Goal: Task Accomplishment & Management: Complete application form

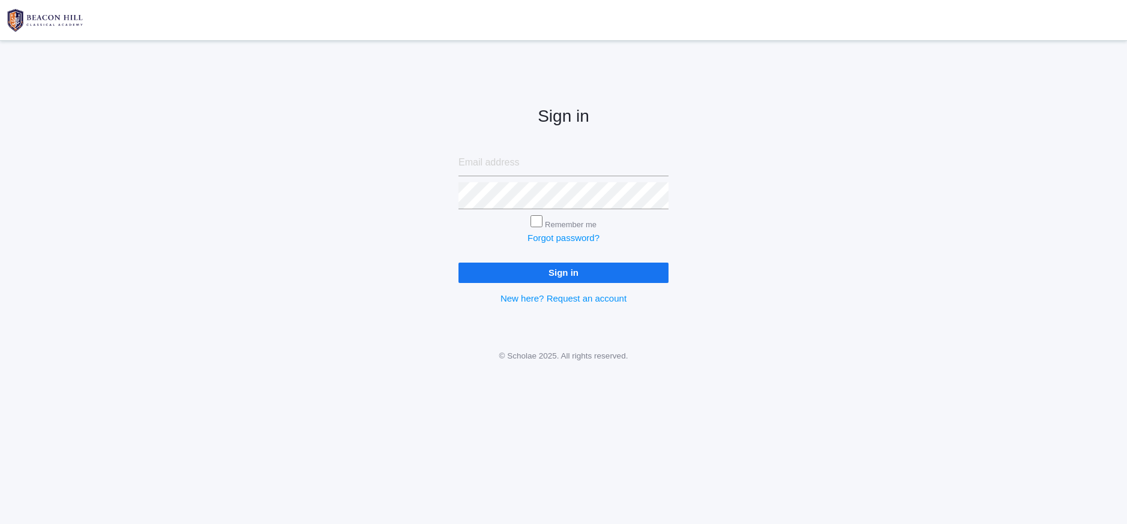
type input "[EMAIL_ADDRESS][DOMAIN_NAME]"
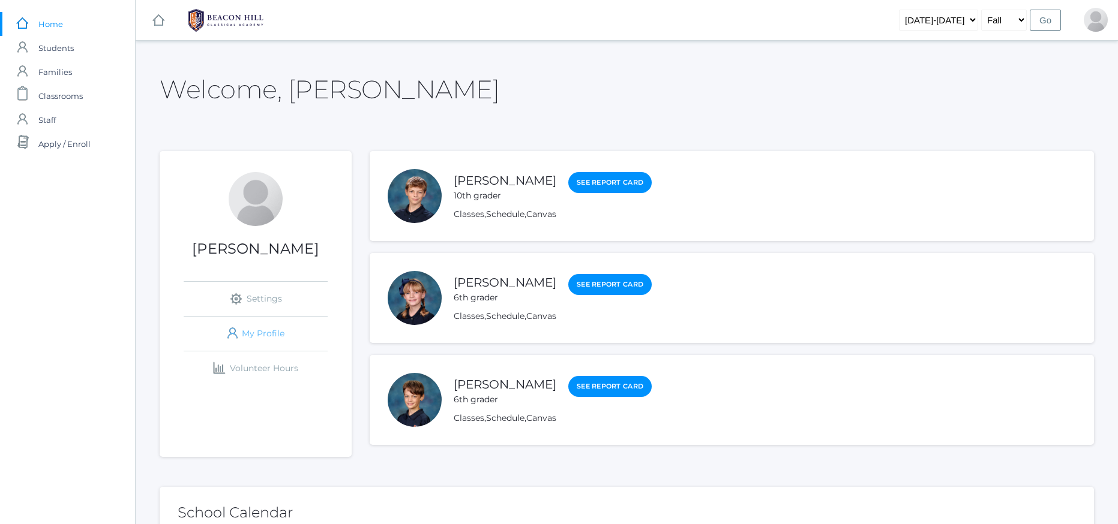
click at [255, 330] on link "icons/user/plain Created with Sketch. My Profile" at bounding box center [256, 334] width 144 height 34
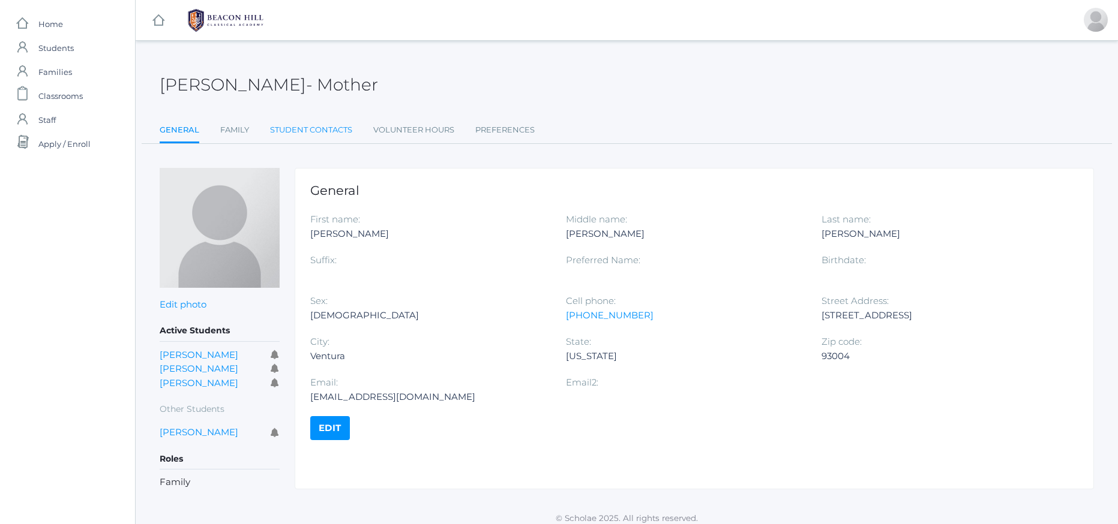
click at [299, 133] on link "Student Contacts" at bounding box center [311, 130] width 82 height 24
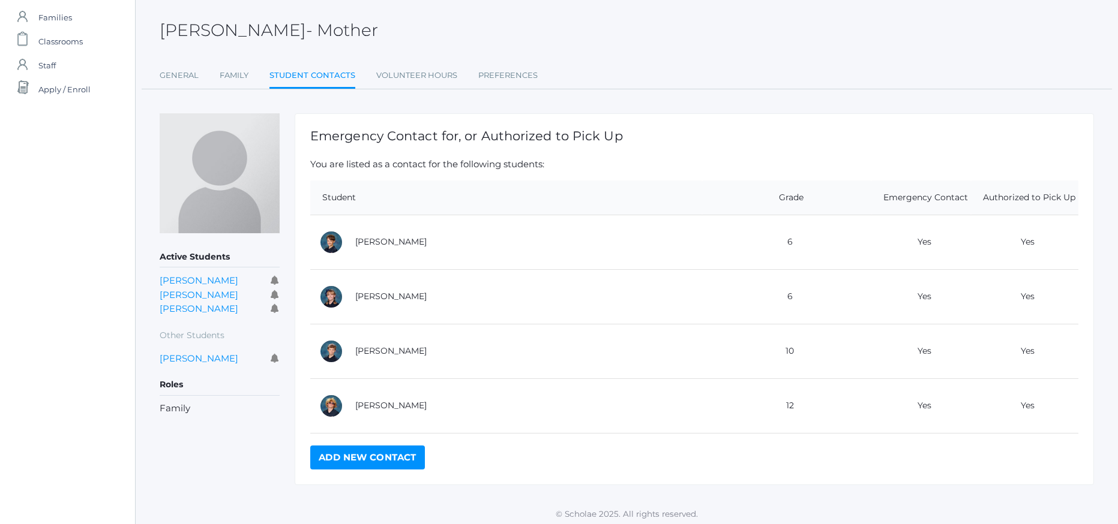
scroll to position [59, 0]
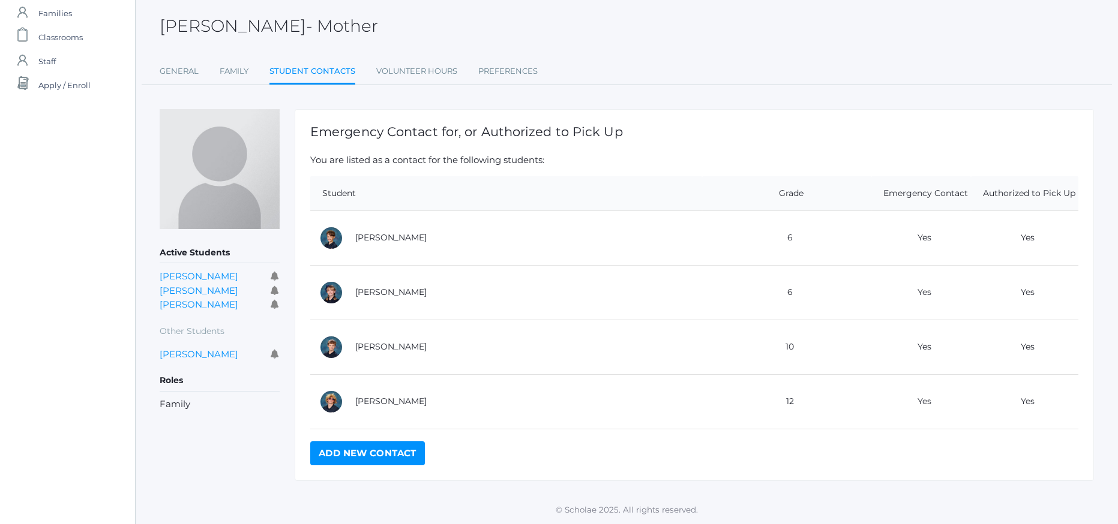
click at [385, 457] on link "Add New Contact" at bounding box center [367, 454] width 115 height 24
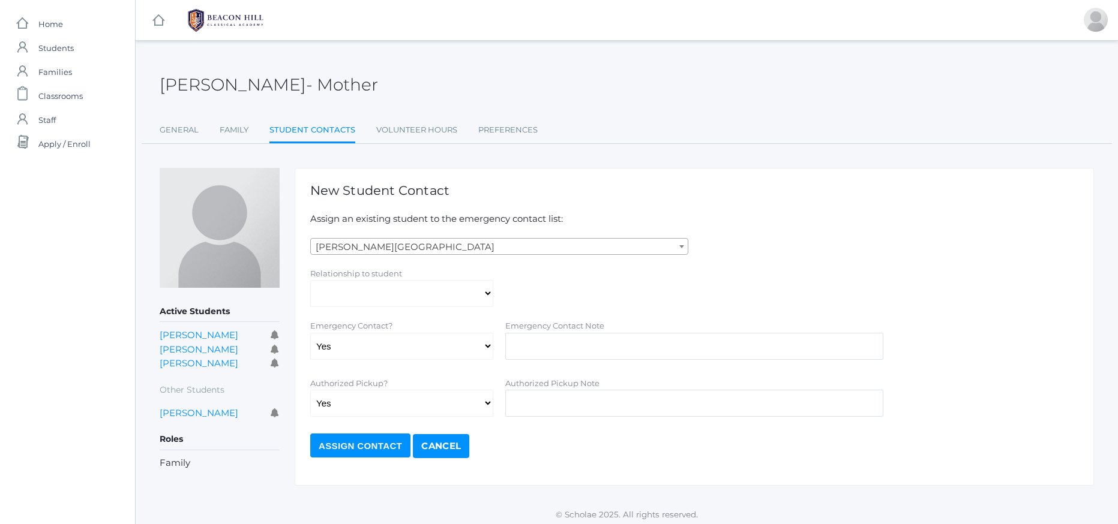
click at [533, 243] on span "[PERSON_NAME][GEOGRAPHIC_DATA]" at bounding box center [499, 247] width 377 height 17
click at [530, 191] on h1 "New Student Contact" at bounding box center [694, 191] width 768 height 14
click at [443, 442] on link "Cancel" at bounding box center [441, 446] width 56 height 24
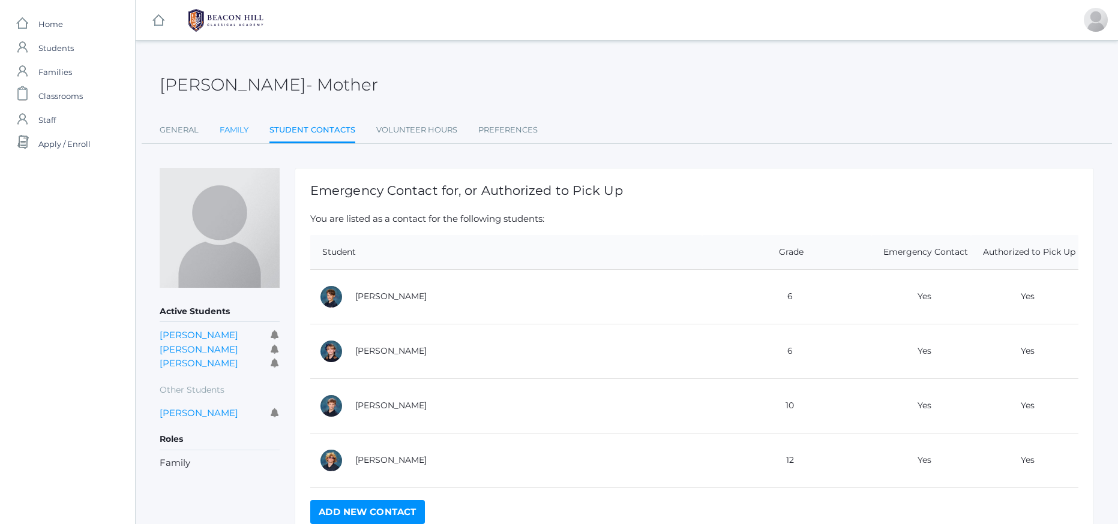
click at [238, 135] on link "Family" at bounding box center [234, 130] width 29 height 24
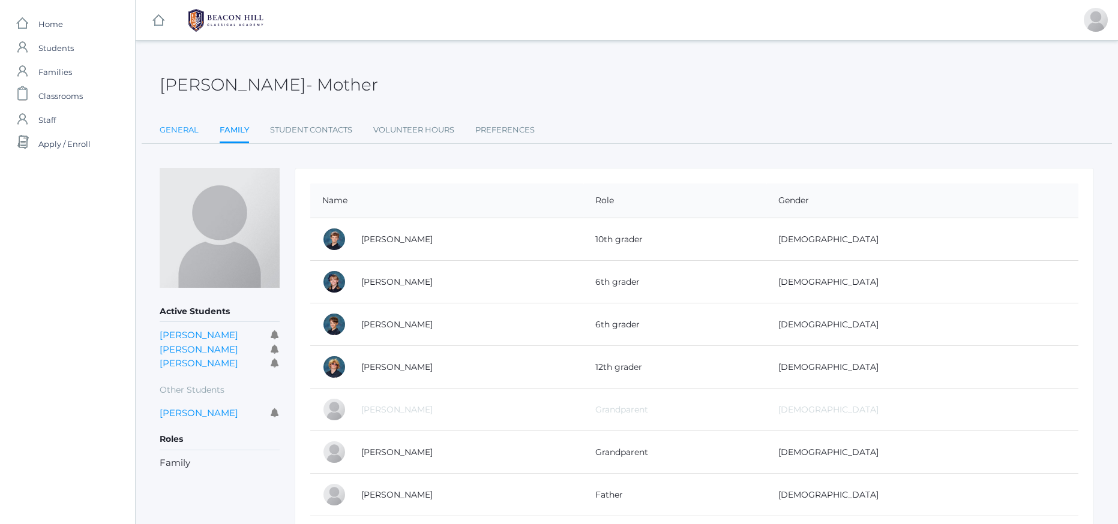
click at [161, 132] on link "General" at bounding box center [179, 130] width 39 height 24
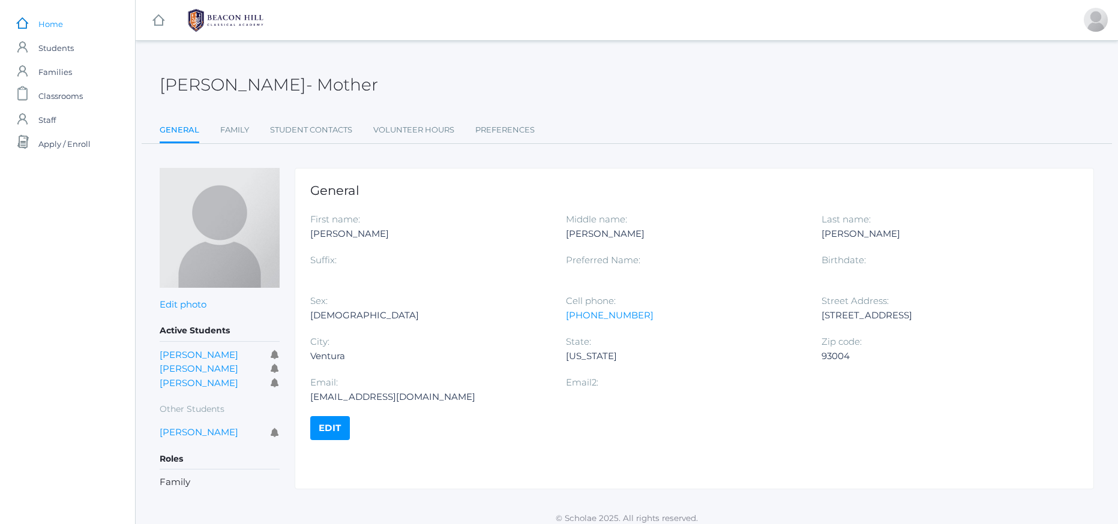
click at [50, 32] on span "Home" at bounding box center [50, 24] width 25 height 24
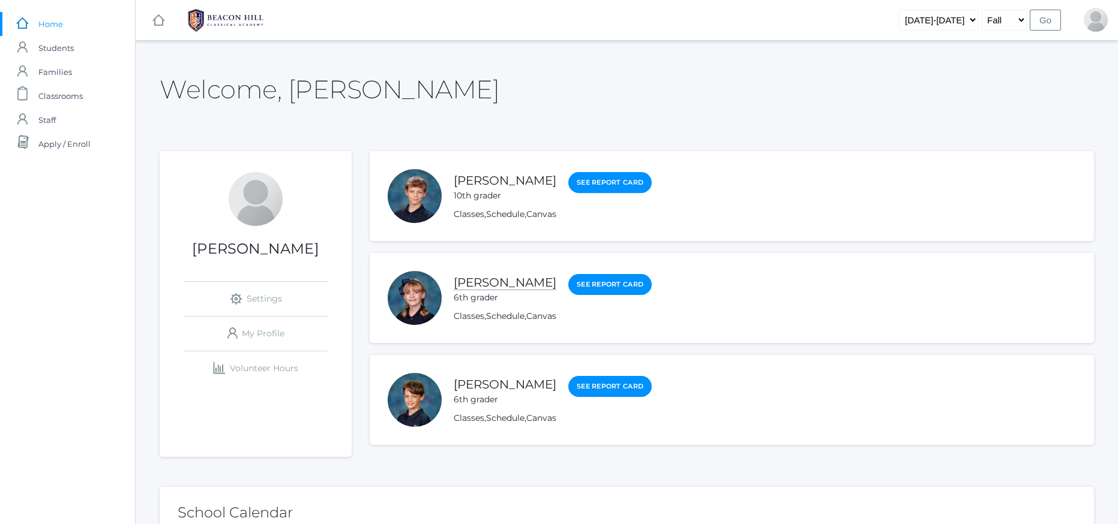
click at [471, 285] on link "[PERSON_NAME]" at bounding box center [505, 282] width 103 height 15
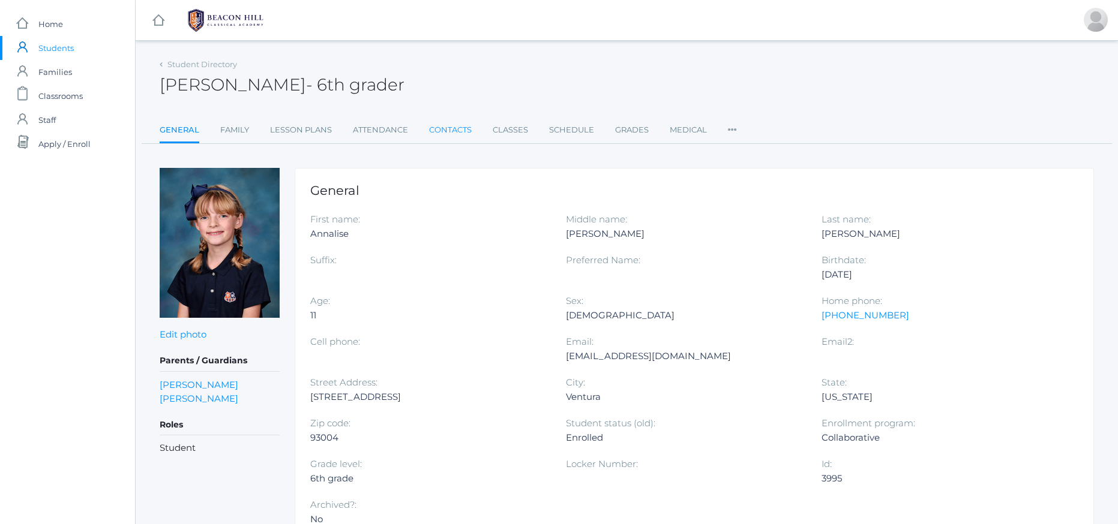
click at [458, 133] on link "Contacts" at bounding box center [450, 130] width 43 height 24
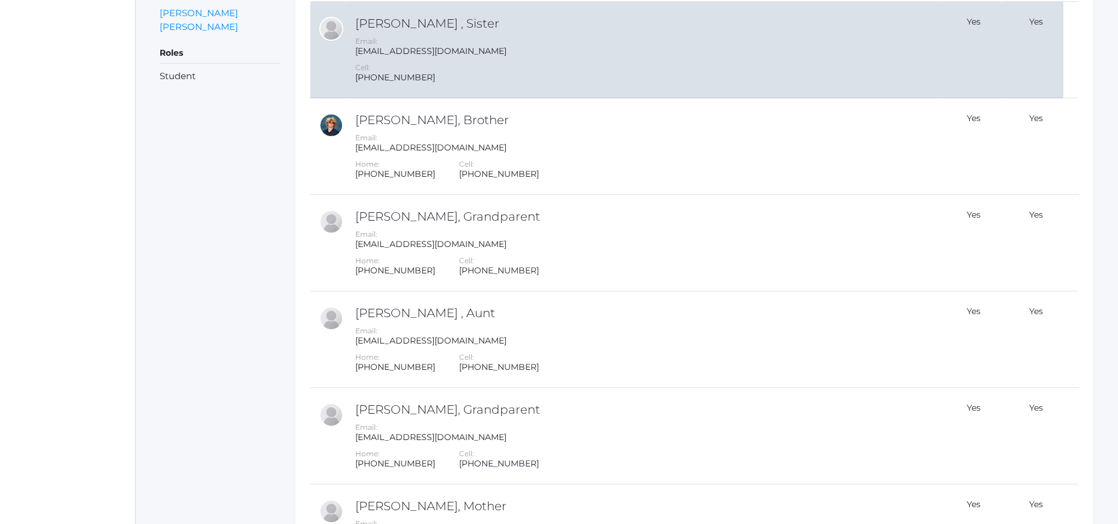
scroll to position [601, 0]
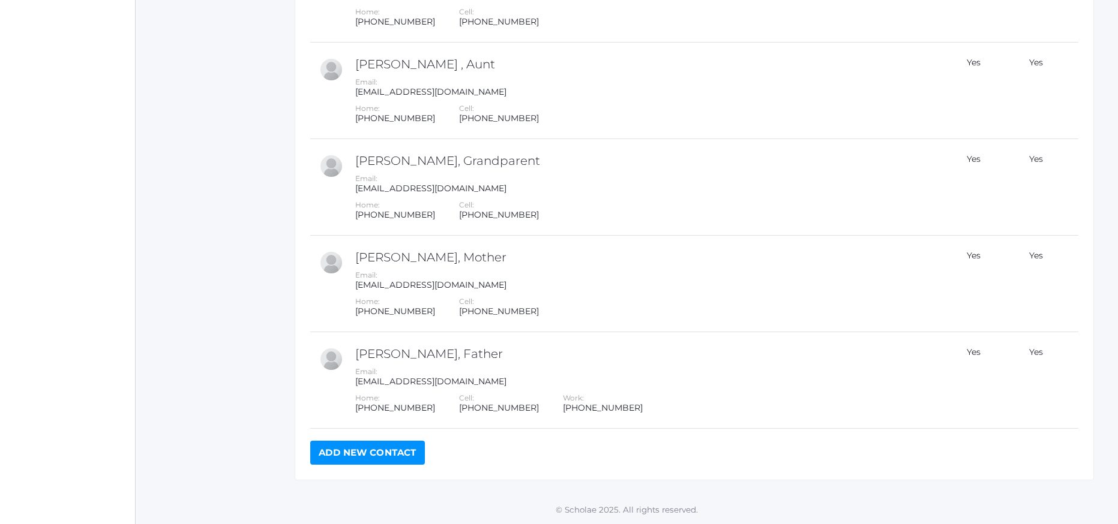
click at [408, 457] on link "Add New Contact" at bounding box center [367, 453] width 115 height 24
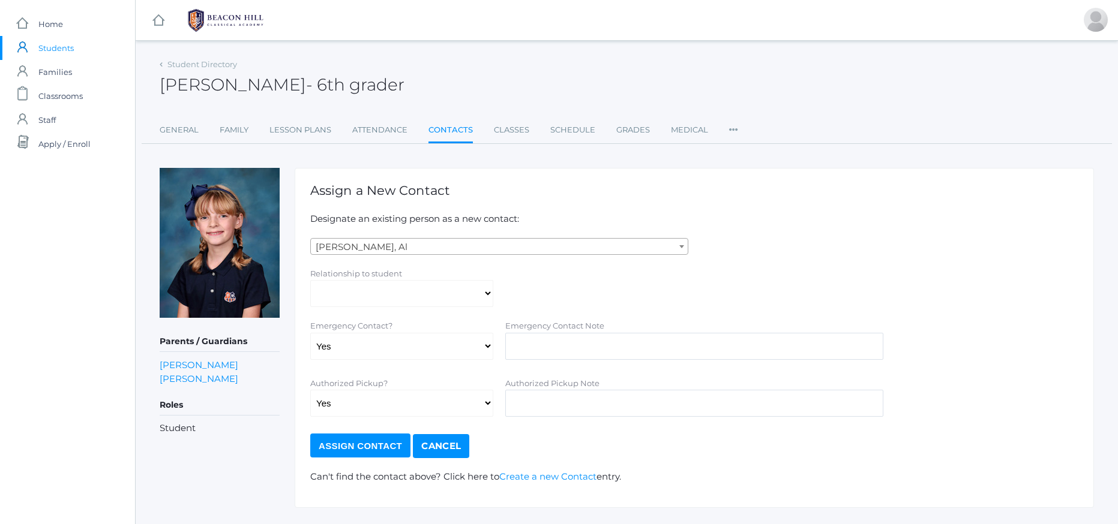
click at [668, 244] on span "[PERSON_NAME], Al" at bounding box center [499, 247] width 377 height 17
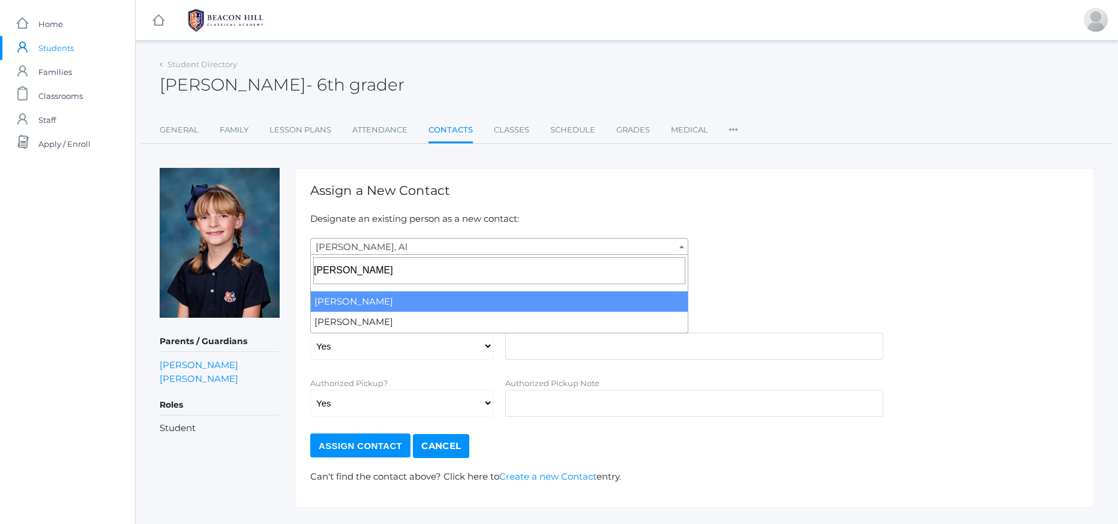
type input "[PERSON_NAME]"
select select "711"
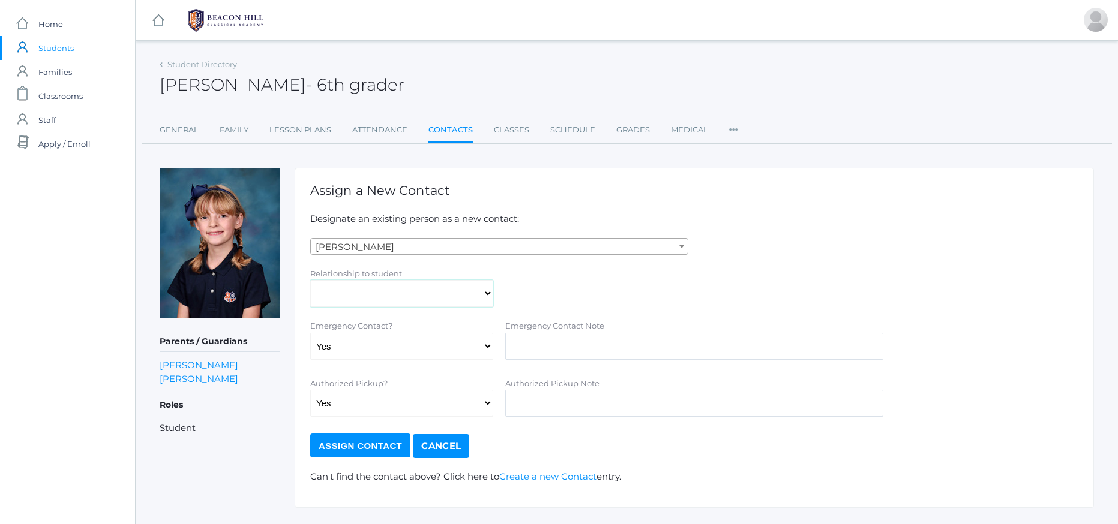
click at [484, 296] on select "Aunt Birth Mom Brother Father Friend Grandparent Guardian Mother Other Sister S…" at bounding box center [401, 293] width 183 height 27
select select "Friend"
click at [310, 280] on select "Aunt Birth Mom Brother Father Friend Grandparent Guardian Mother Other Sister S…" at bounding box center [401, 293] width 183 height 27
click at [619, 289] on div "Relationship to student Aunt Birth Mom Brother Father Friend Grandparent Guardi…" at bounding box center [694, 287] width 780 height 41
click at [481, 346] on select "Yes No" at bounding box center [401, 346] width 183 height 27
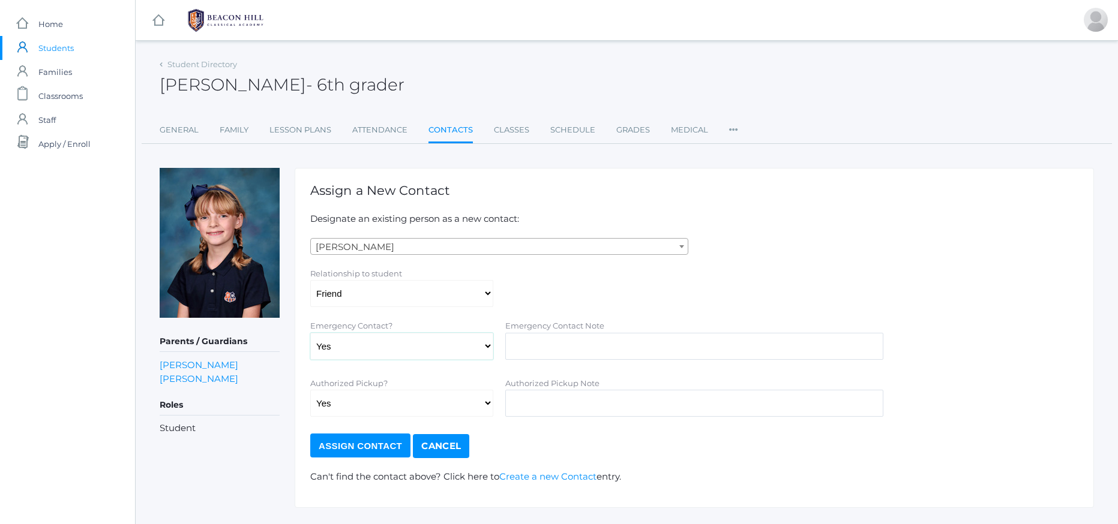
select select "false"
click at [310, 333] on select "Yes No" at bounding box center [401, 346] width 183 height 27
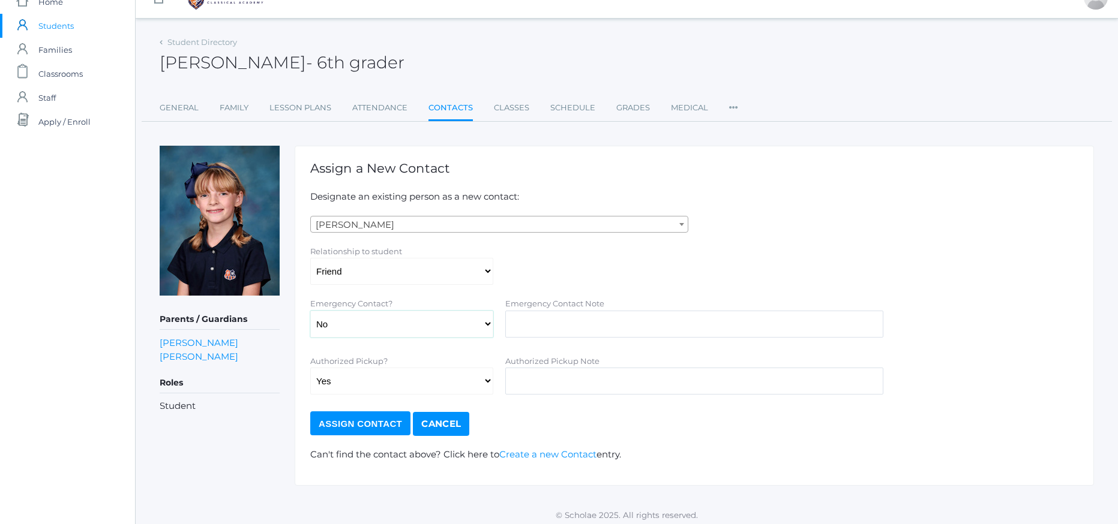
scroll to position [28, 0]
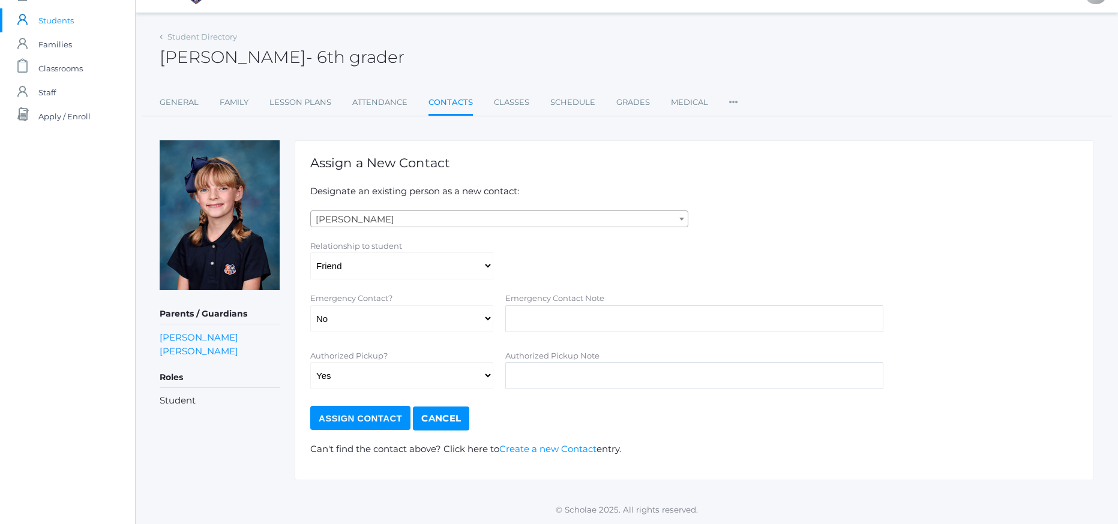
click at [359, 422] on input "Assign Contact" at bounding box center [360, 418] width 100 height 24
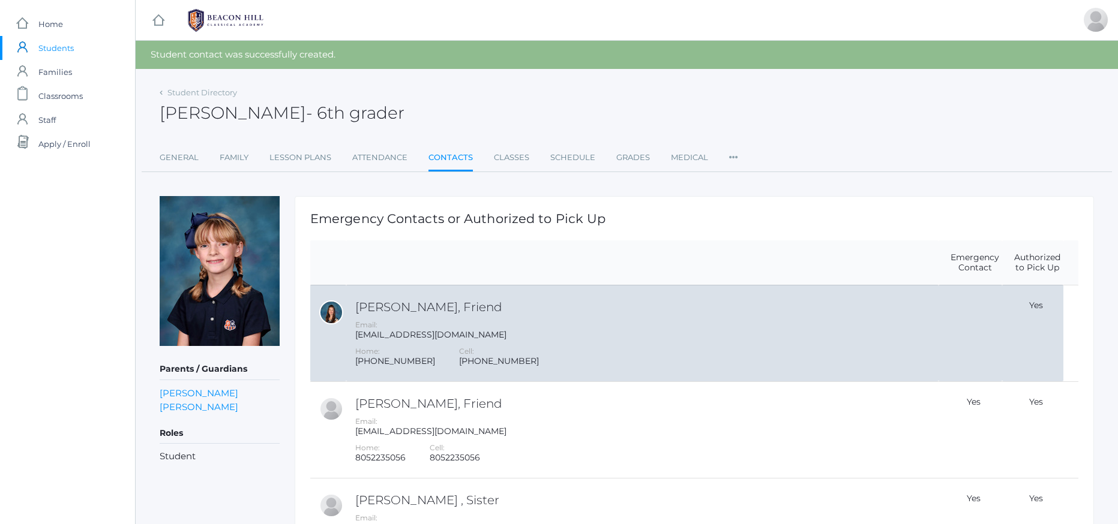
click at [332, 316] on div at bounding box center [331, 313] width 24 height 24
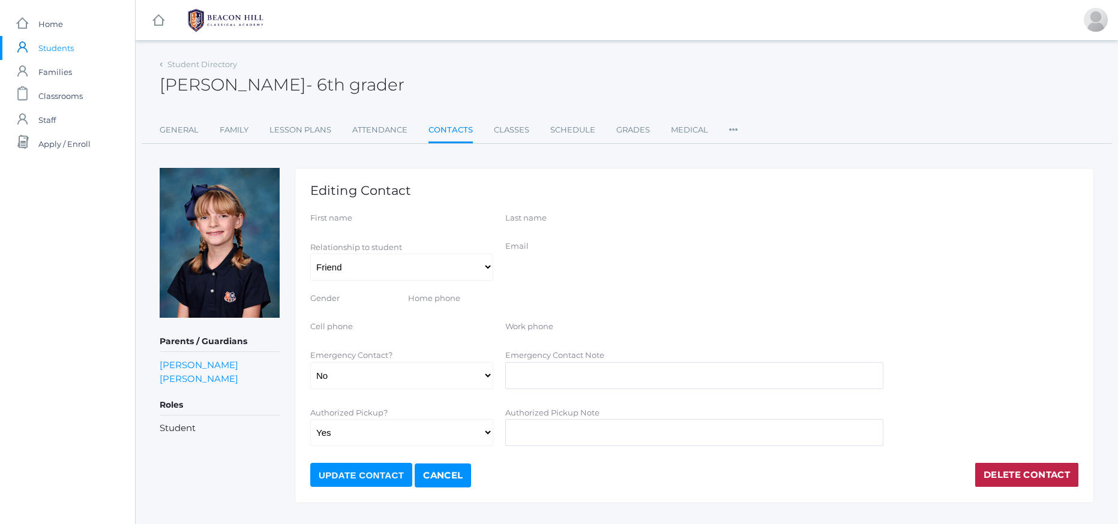
click at [461, 479] on link "Cancel" at bounding box center [443, 476] width 56 height 24
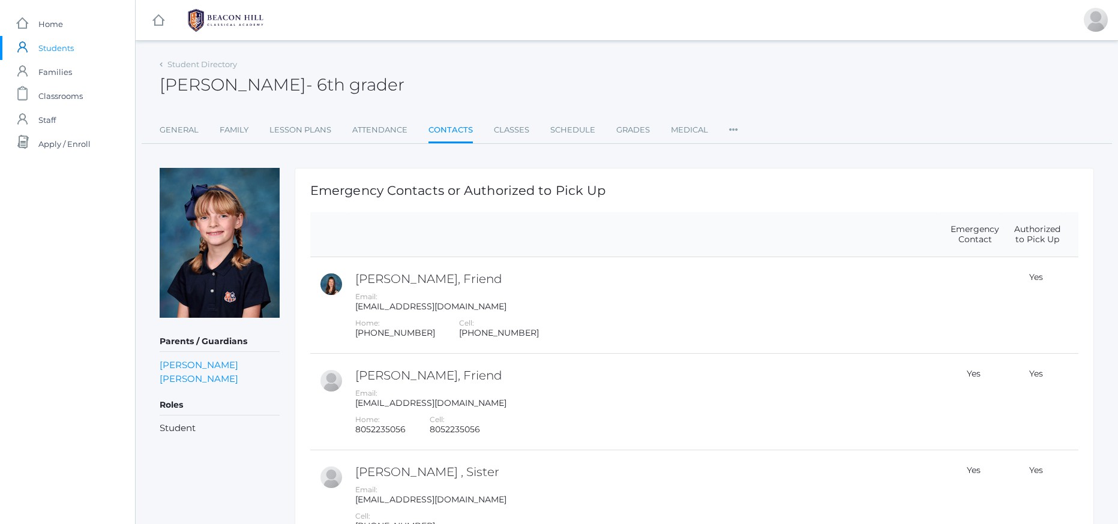
click at [990, 70] on div "Annalise Cushing - 6th grader Annalise Cushing 6th grader" at bounding box center [627, 78] width 934 height 44
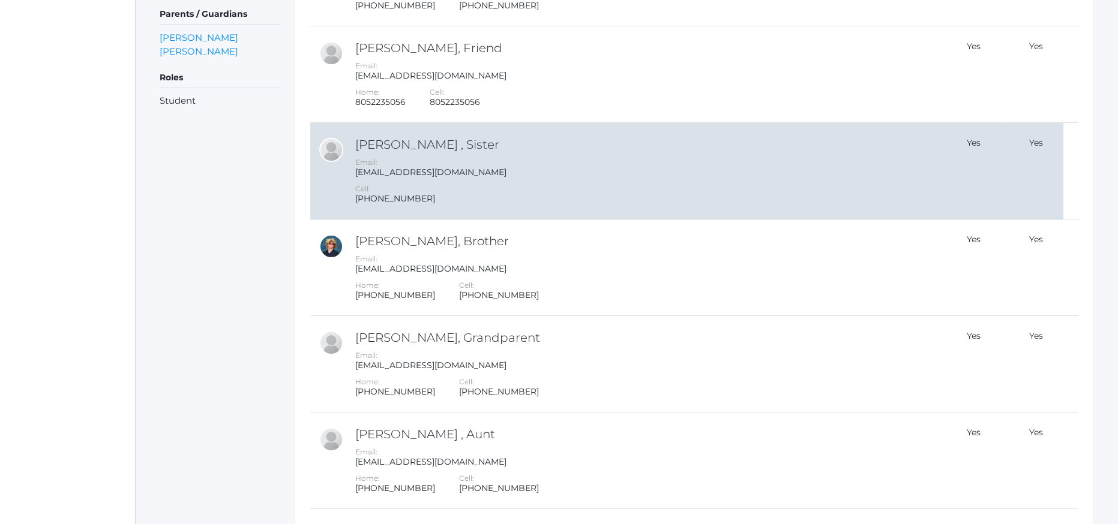
scroll to position [328, 0]
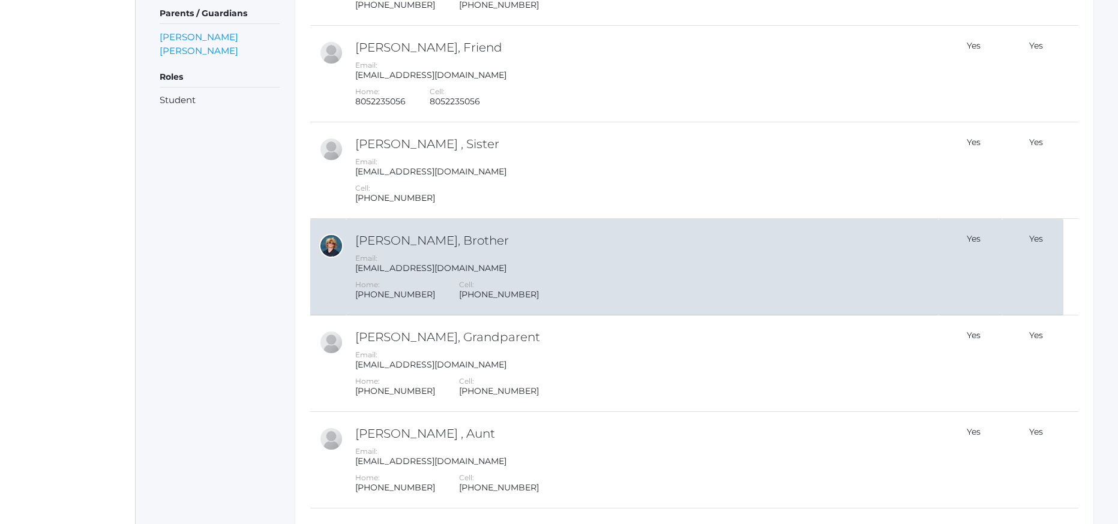
click at [331, 247] on div at bounding box center [331, 246] width 24 height 24
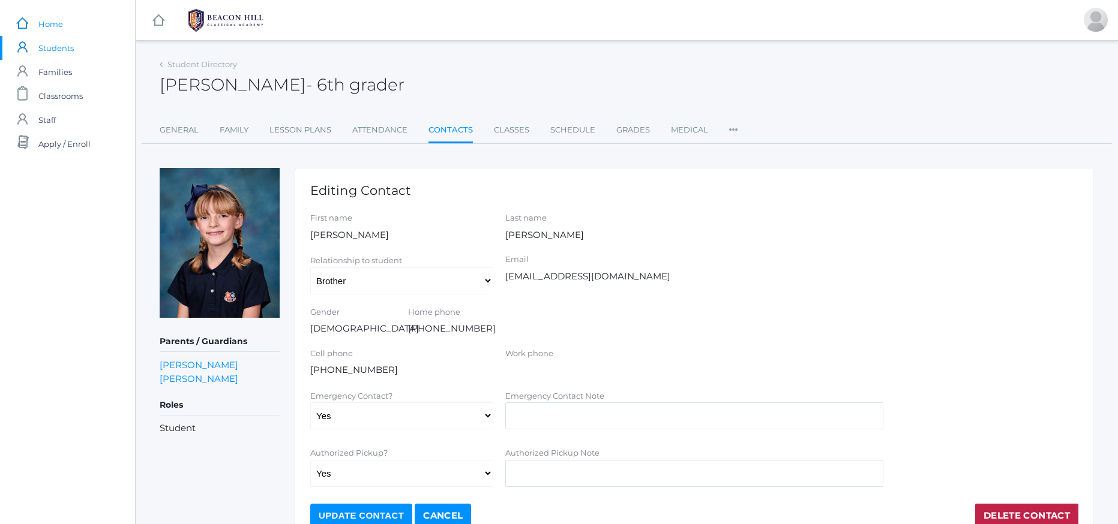
click at [55, 28] on span "Home" at bounding box center [50, 24] width 25 height 24
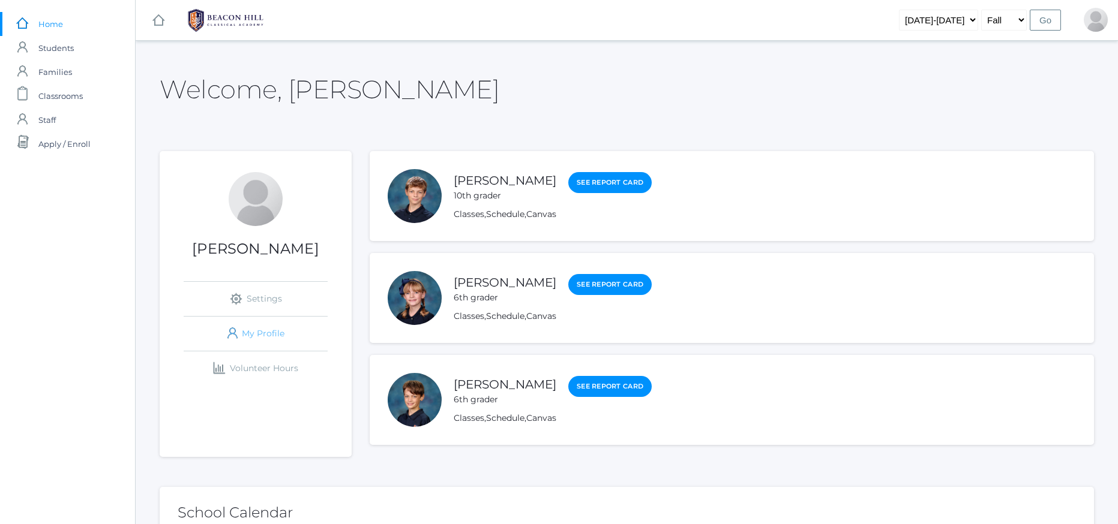
click at [259, 340] on link "icons/user/plain Created with Sketch. My Profile" at bounding box center [256, 334] width 144 height 34
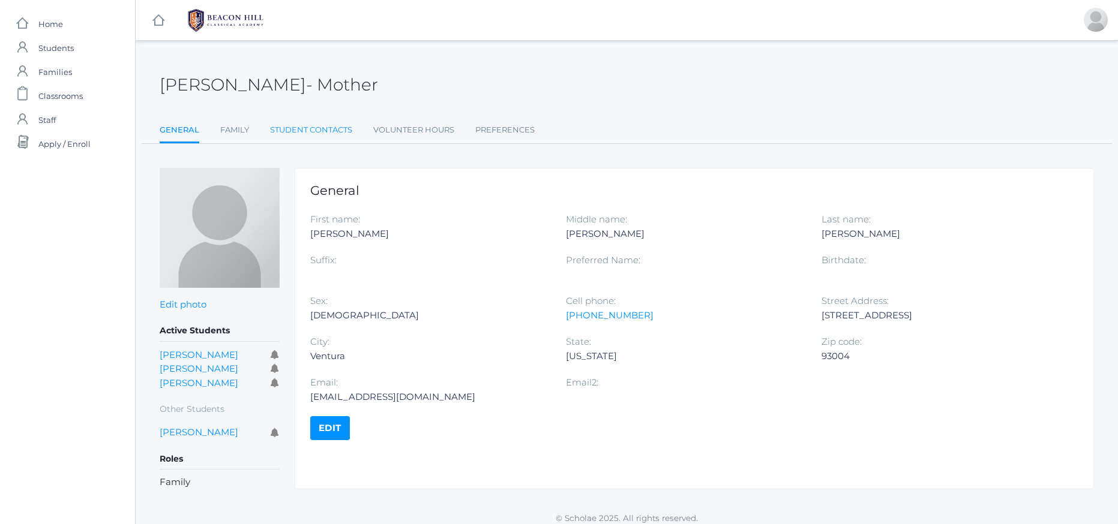
click at [286, 131] on link "Student Contacts" at bounding box center [311, 130] width 82 height 24
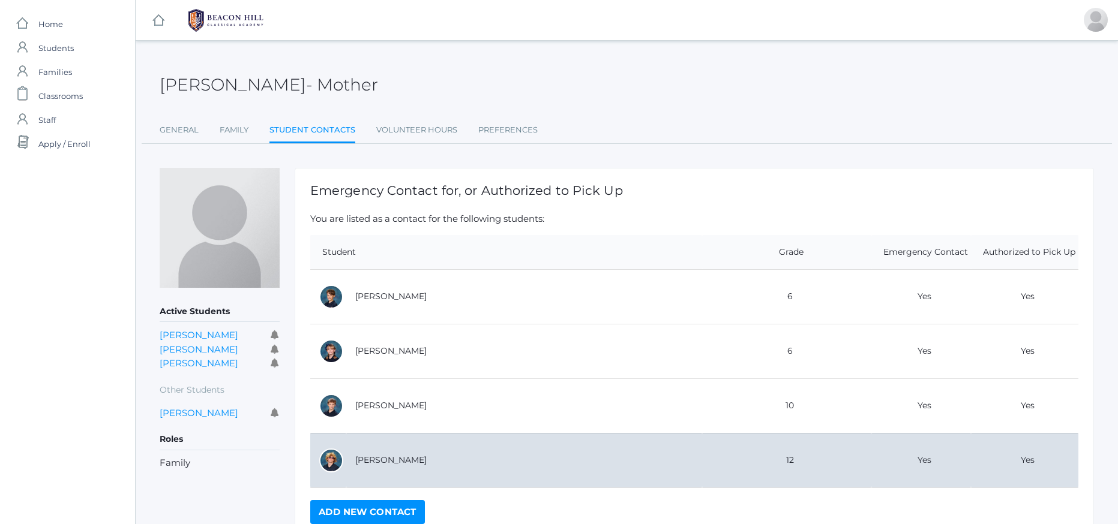
click at [328, 459] on div at bounding box center [331, 461] width 24 height 24
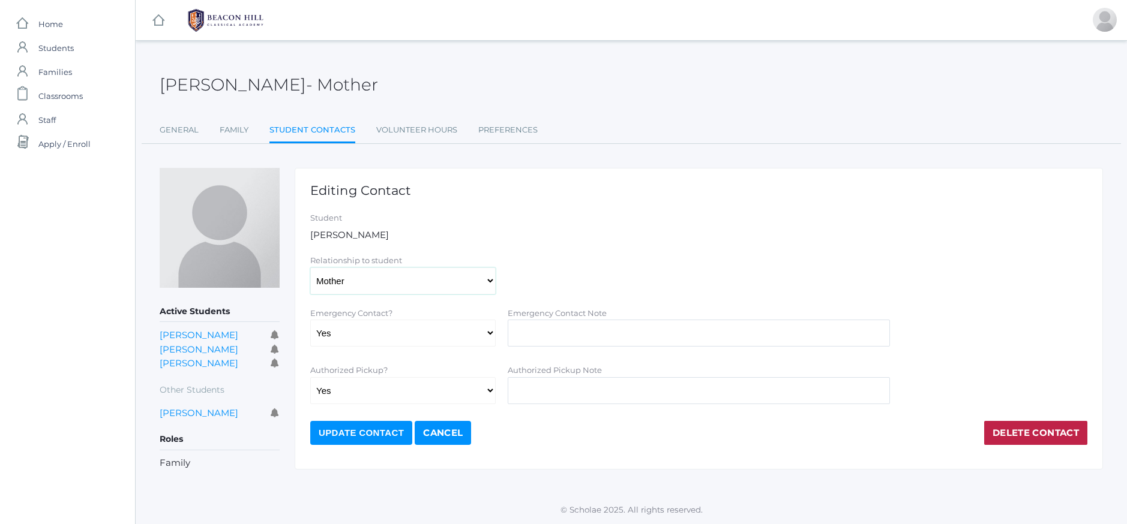
click at [491, 279] on select "Aunt Birth Mom Brother Father Friend Grandparent Guardian Mother Other Sister S…" at bounding box center [402, 281] width 185 height 27
select select "Brother"
click at [310, 268] on select "Aunt Birth Mom Brother Father Friend Grandparent Guardian Mother Other Sister S…" at bounding box center [402, 281] width 185 height 27
click at [454, 427] on link "Cancel" at bounding box center [443, 433] width 56 height 24
